Goal: Obtain resource: Obtain resource

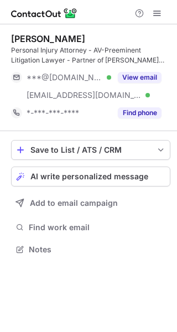
scroll to position [242, 177]
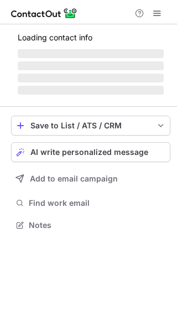
scroll to position [214, 177]
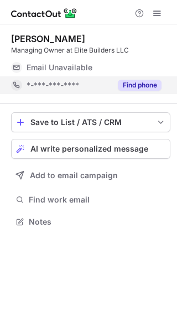
click at [151, 81] on button "Find phone" at bounding box center [140, 85] width 44 height 11
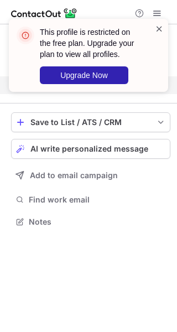
click at [161, 25] on span at bounding box center [159, 28] width 9 height 11
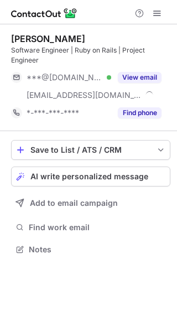
scroll to position [242, 177]
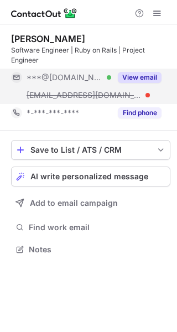
click at [136, 77] on button "View email" at bounding box center [140, 77] width 44 height 11
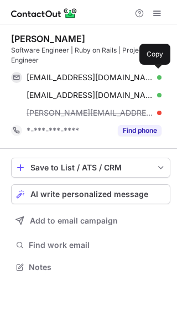
scroll to position [259, 177]
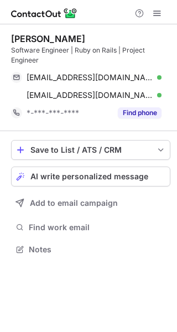
scroll to position [242, 177]
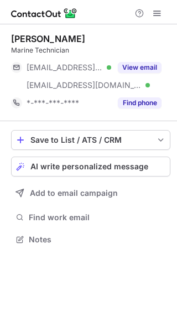
scroll to position [232, 177]
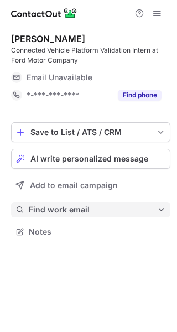
scroll to position [224, 177]
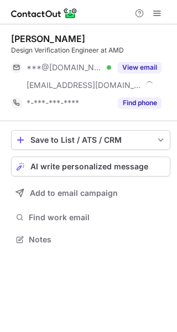
scroll to position [232, 177]
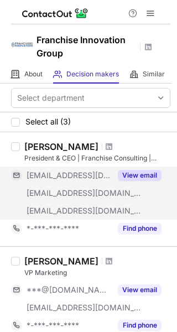
scroll to position [174, 0]
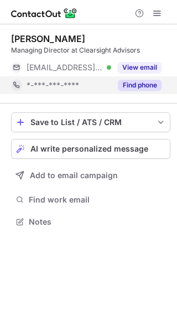
scroll to position [214, 177]
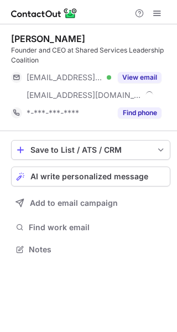
scroll to position [242, 177]
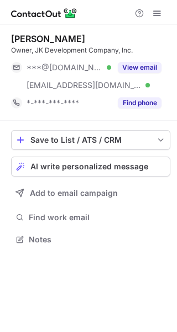
scroll to position [232, 177]
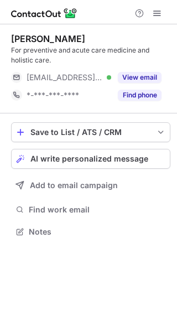
scroll to position [224, 177]
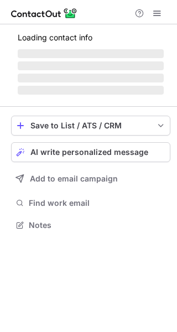
scroll to position [242, 177]
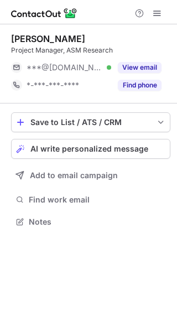
scroll to position [214, 177]
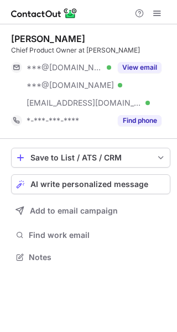
scroll to position [249, 177]
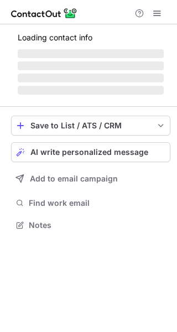
scroll to position [214, 177]
